Goal: Navigation & Orientation: Find specific page/section

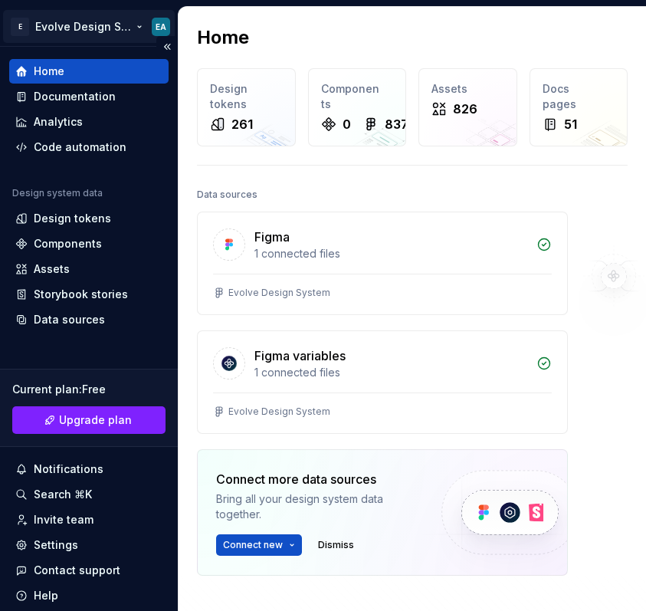
click at [84, 27] on html "E Evolve Design System EA Home Documentation Analytics Code automation Design s…" at bounding box center [323, 305] width 646 height 611
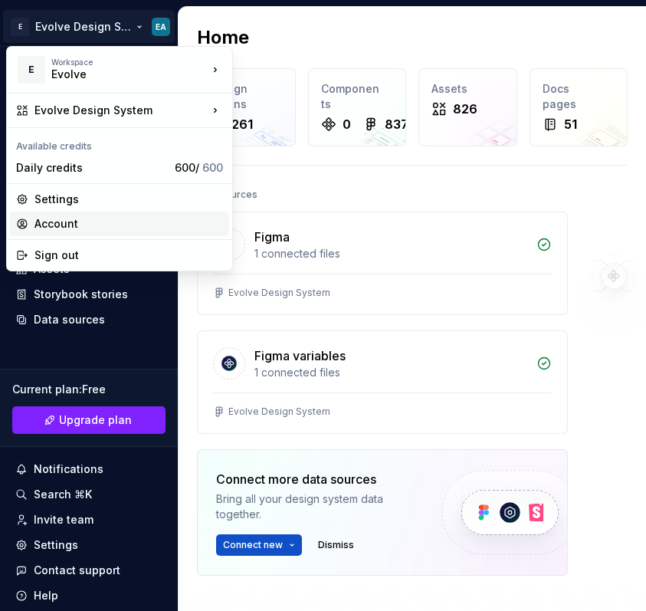
click at [67, 225] on div "Account" at bounding box center [128, 223] width 189 height 15
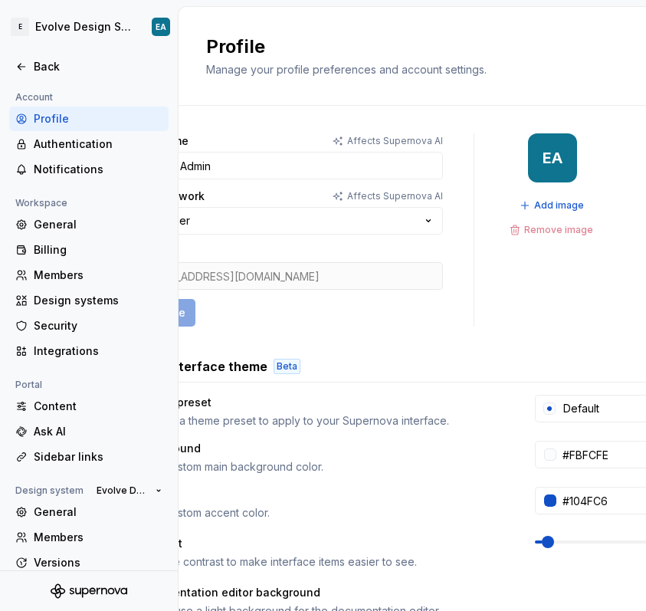
click at [234, 180] on form "Full name Affects Supernova AI Evolve Admin Area of work Affects Supernova AI O…" at bounding box center [289, 229] width 307 height 193
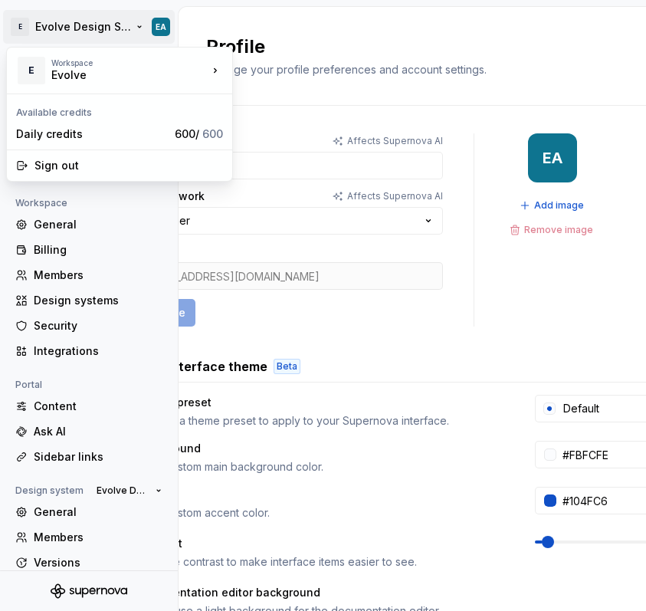
click at [155, 34] on html "E Evolve Design System EA Back Account Profile Authentication Notifications Wor…" at bounding box center [323, 305] width 646 height 611
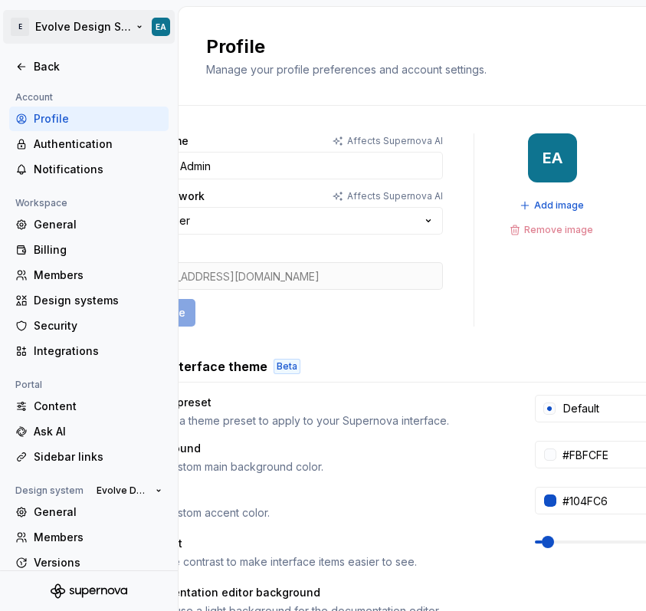
click at [155, 34] on html "E Evolve Design System EA Back Account Profile Authentication Notifications Wor…" at bounding box center [323, 305] width 646 height 611
click at [43, 65] on div "Back" at bounding box center [98, 66] width 129 height 15
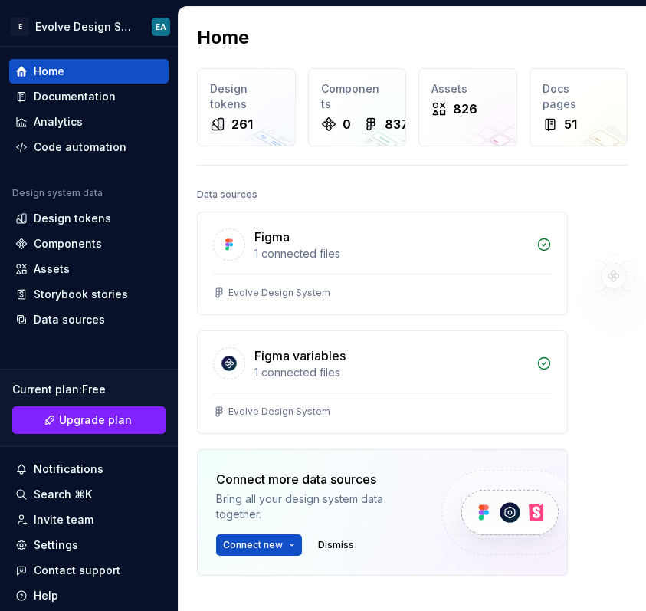
click at [43, 65] on div "Home" at bounding box center [49, 71] width 31 height 15
click at [116, 238] on div "Components" at bounding box center [88, 243] width 147 height 15
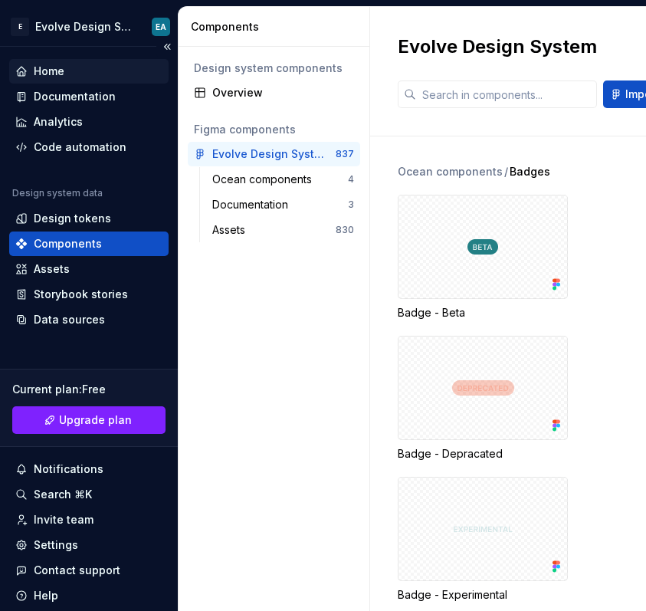
click at [93, 61] on div "Home" at bounding box center [88, 71] width 159 height 25
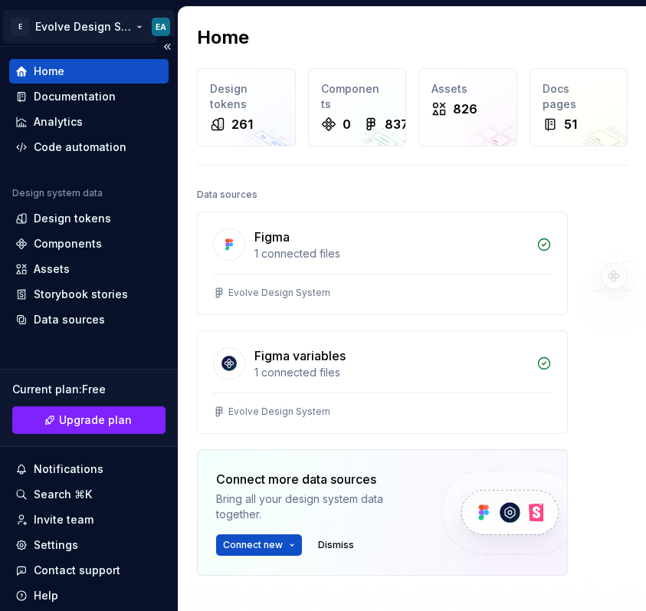
click at [98, 25] on html "E Evolve Design System EA Home Documentation Analytics Code automation Design s…" at bounding box center [323, 305] width 646 height 611
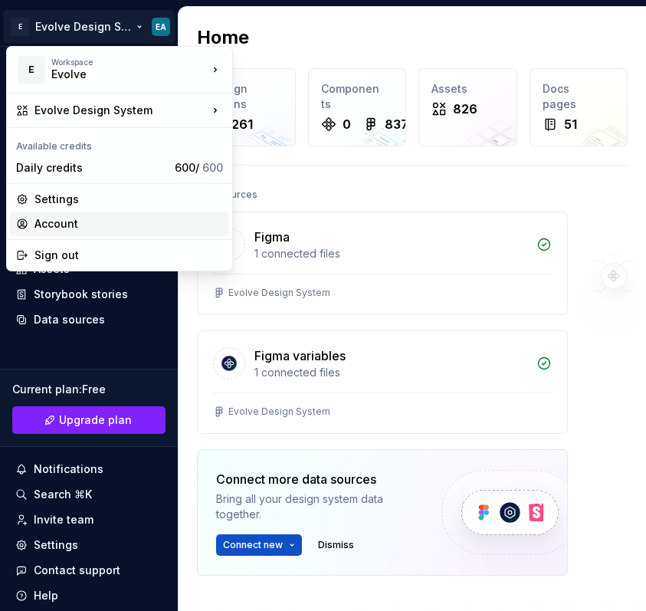
click at [77, 227] on div "Account" at bounding box center [128, 223] width 189 height 15
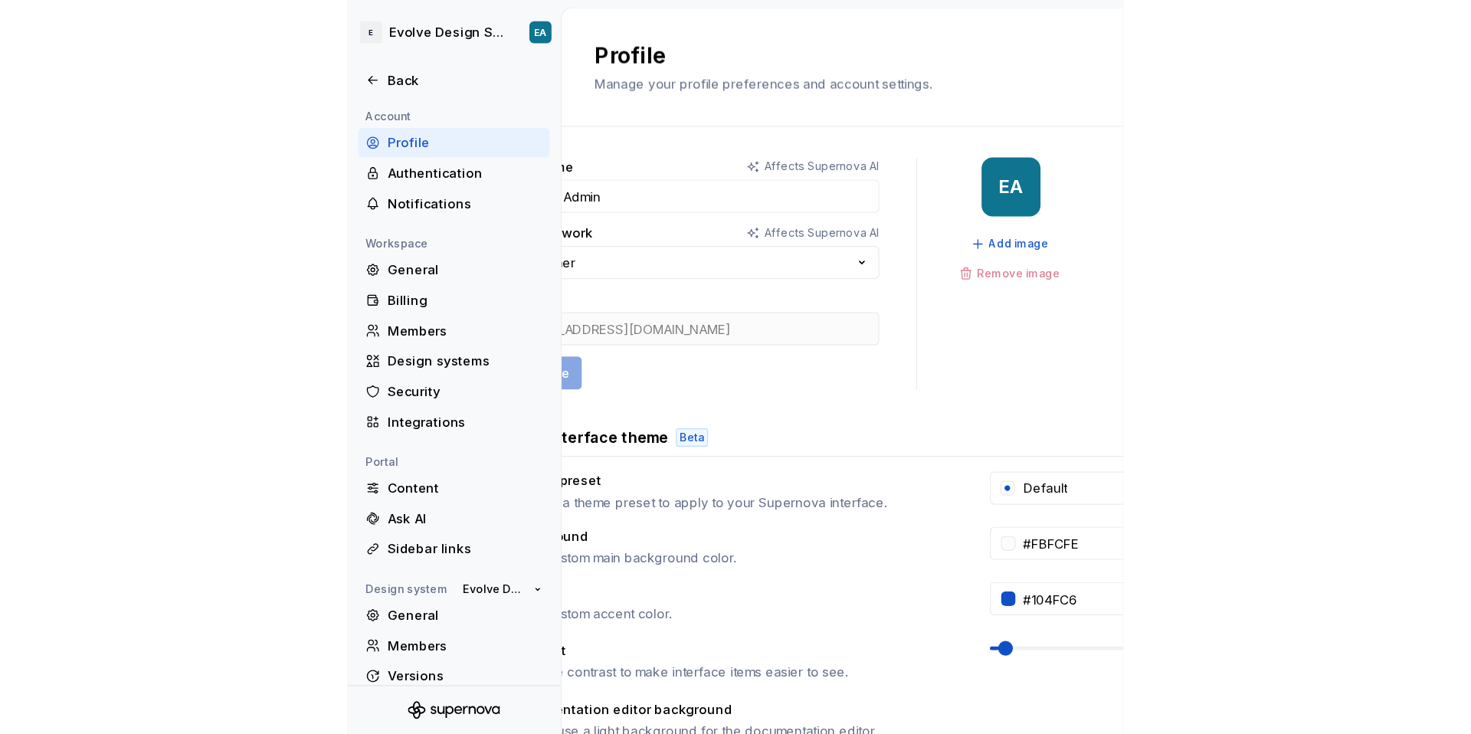
scroll to position [1, 0]
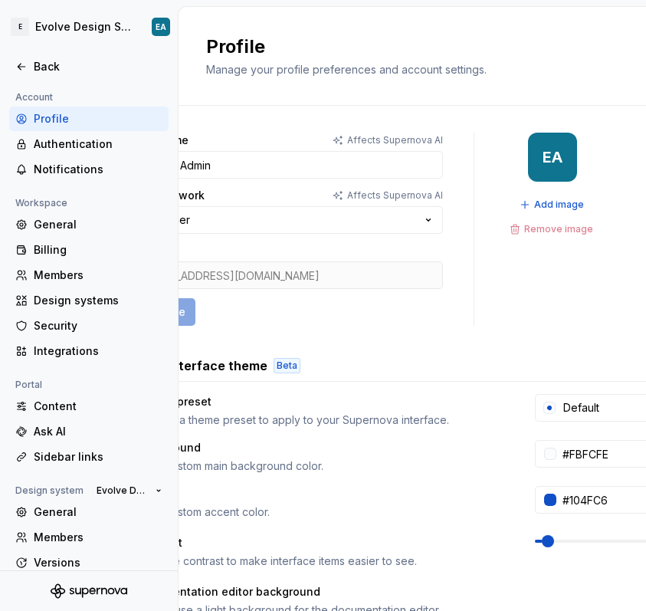
click at [278, 265] on div "[EMAIL_ADDRESS][DOMAIN_NAME]" at bounding box center [289, 275] width 307 height 28
